Goal: Transaction & Acquisition: Purchase product/service

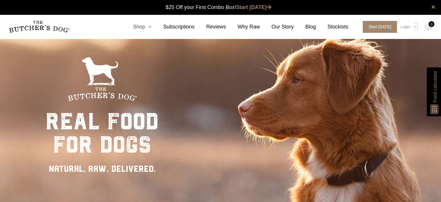
click at [152, 26] on icon at bounding box center [148, 26] width 6 height 5
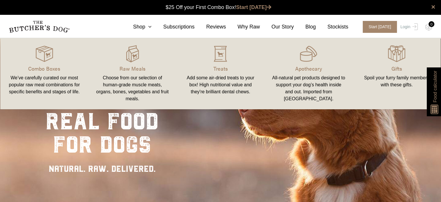
click at [43, 74] on link "Combo Boxes We’ve carefully curated our most popular raw meal combinations for …" at bounding box center [44, 73] width 88 height 59
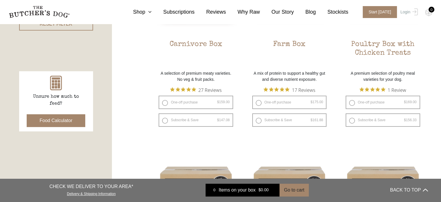
scroll to position [174, 0]
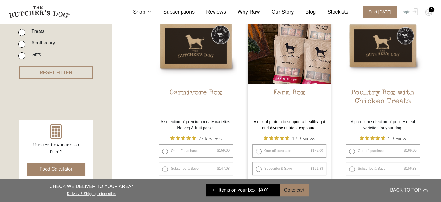
click at [287, 95] on h2 "Farm Box" at bounding box center [289, 101] width 83 height 27
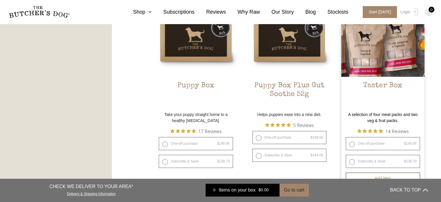
scroll to position [377, 0]
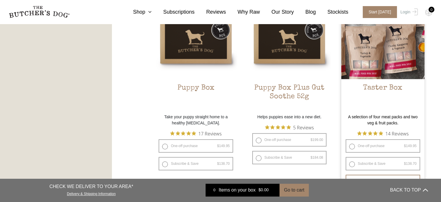
click at [379, 66] on img at bounding box center [382, 37] width 83 height 83
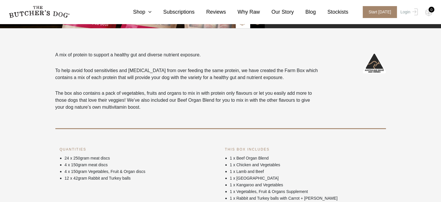
scroll to position [87, 0]
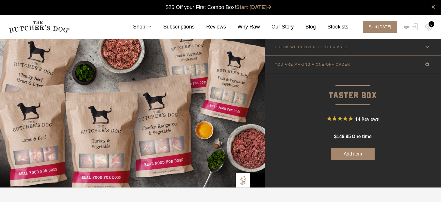
click at [350, 151] on button "Add item" at bounding box center [353, 154] width 44 height 12
click at [428, 28] on img at bounding box center [428, 27] width 7 height 8
click at [428, 26] on img at bounding box center [428, 27] width 7 height 8
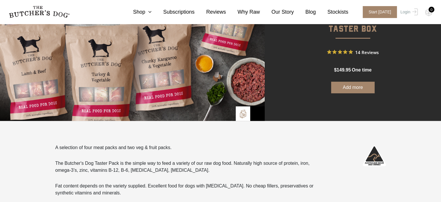
scroll to position [87, 0]
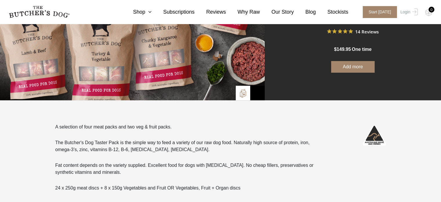
click at [357, 64] on button "Add more" at bounding box center [353, 67] width 44 height 12
click at [432, 12] on img at bounding box center [428, 13] width 7 height 8
click at [425, 8] on nav "0 Shop Combo Boxes Treats" at bounding box center [220, 12] width 441 height 24
click at [429, 8] on div "0" at bounding box center [432, 10] width 6 height 6
click at [428, 10] on div "0" at bounding box center [428, 13] width 7 height 8
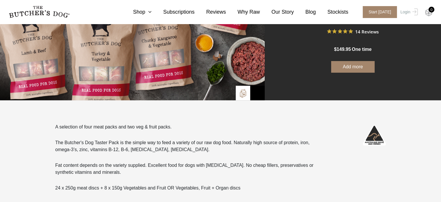
click at [428, 10] on img at bounding box center [428, 13] width 7 height 8
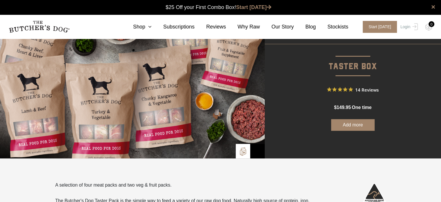
scroll to position [0, 0]
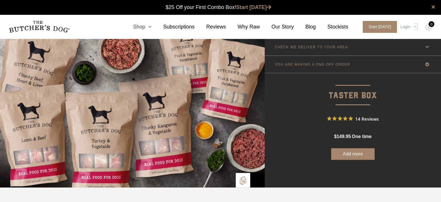
click at [152, 23] on link "Shop" at bounding box center [137, 27] width 30 height 8
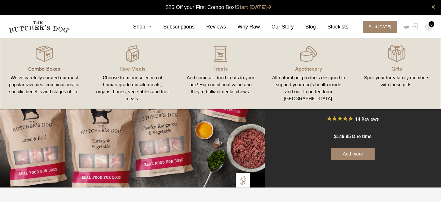
click at [44, 72] on p "Combo Boxes" at bounding box center [44, 68] width 74 height 8
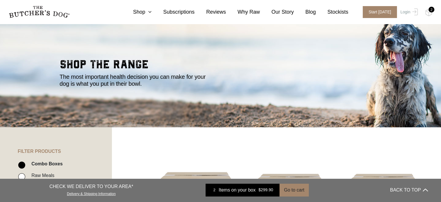
scroll to position [87, 0]
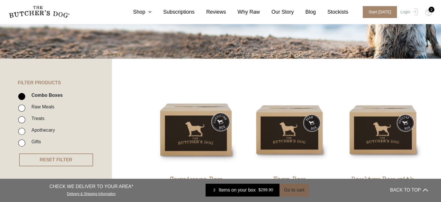
click at [292, 189] on button "Go to cart" at bounding box center [294, 189] width 29 height 13
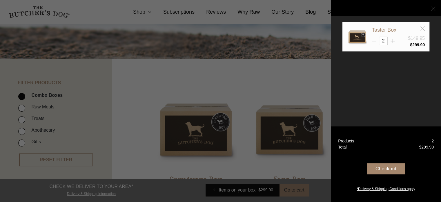
click at [374, 41] on icon at bounding box center [374, 41] width 4 height 4
type input "1"
click at [385, 170] on div "Checkout" at bounding box center [386, 168] width 38 height 11
